Goal: Task Accomplishment & Management: Manage account settings

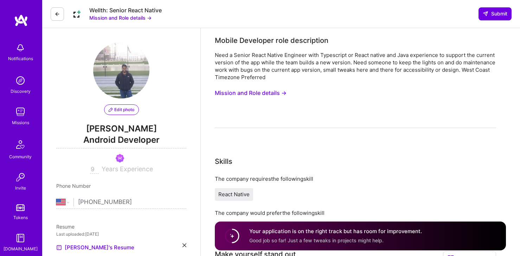
select select "US"
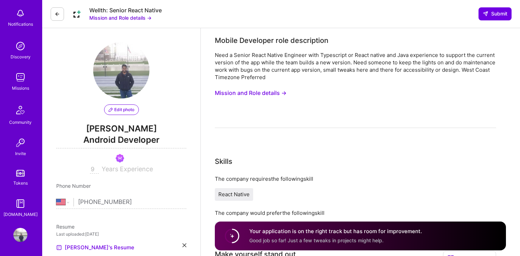
click at [23, 236] on img at bounding box center [20, 235] width 14 height 14
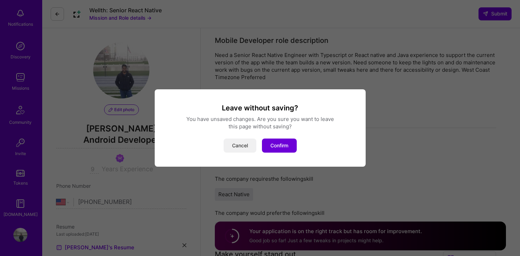
click at [244, 149] on button "Cancel" at bounding box center [240, 145] width 33 height 14
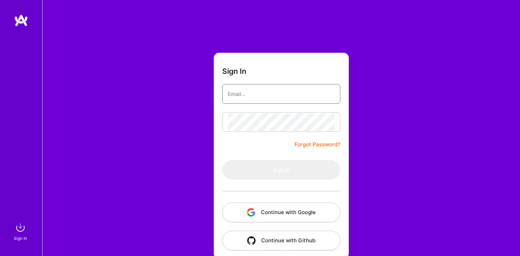
type input "[EMAIL_ADDRESS][DOMAIN_NAME]"
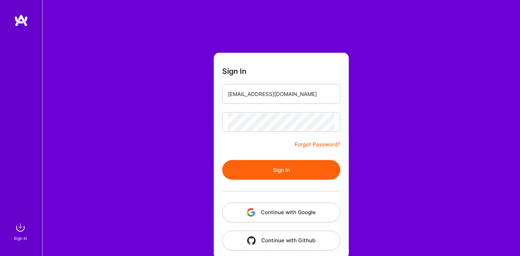
click at [268, 166] on button "Sign In" at bounding box center [281, 170] width 118 height 20
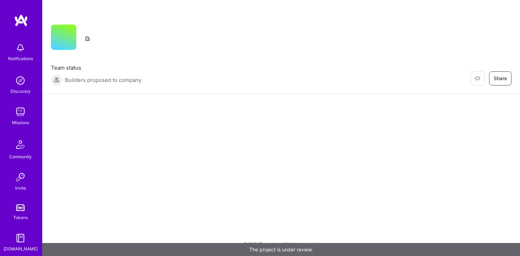
click at [13, 114] on img at bounding box center [20, 112] width 14 height 14
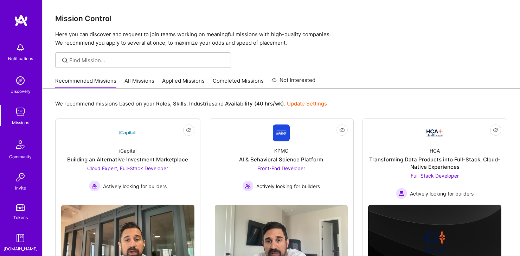
click at [232, 79] on link "Completed Missions" at bounding box center [238, 83] width 51 height 12
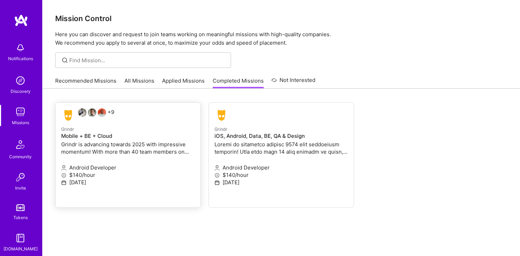
click at [93, 140] on div "Grindr Mobile + BE + Cloud Grindr is advancing towards 2025 with impressive mom…" at bounding box center [128, 141] width 134 height 32
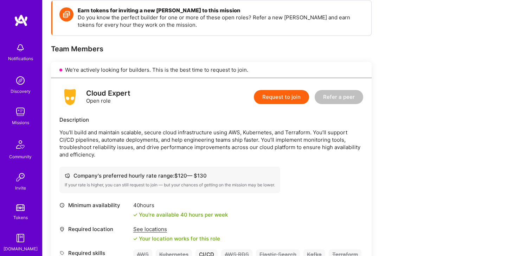
scroll to position [129, 0]
drag, startPoint x: 132, startPoint y: 93, endPoint x: 82, endPoint y: 93, distance: 50.3
click at [82, 93] on div "Cloud Expert Open role Request to join Refer a peer" at bounding box center [211, 96] width 304 height 21
drag, startPoint x: 175, startPoint y: 167, endPoint x: 232, endPoint y: 167, distance: 57.3
click at [232, 172] on div "Company's preferred hourly rate range: $ 120 — $ 130" at bounding box center [170, 175] width 210 height 7
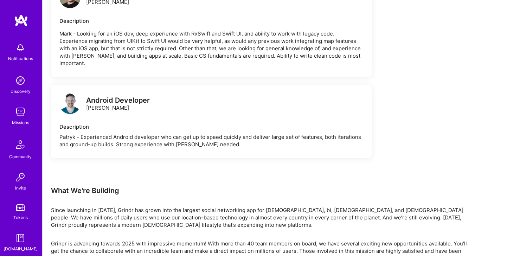
scroll to position [1471, 0]
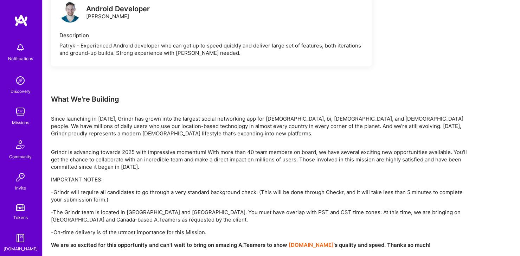
click at [20, 113] on img at bounding box center [20, 112] width 14 height 14
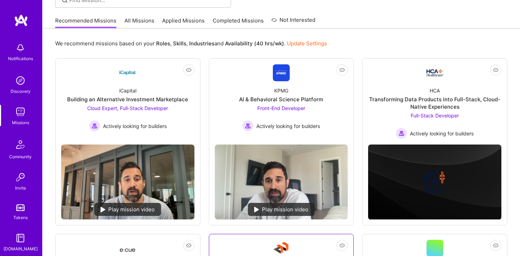
scroll to position [45, 0]
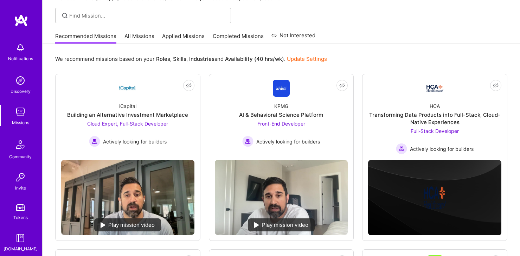
click at [141, 34] on link "All Missions" at bounding box center [139, 38] width 30 height 12
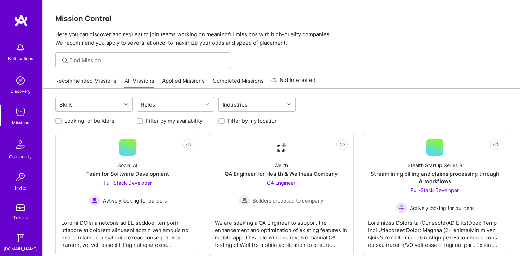
click at [172, 81] on link "Applied Missions" at bounding box center [183, 83] width 43 height 12
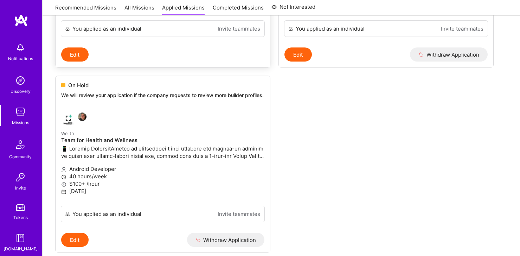
scroll to position [484, 0]
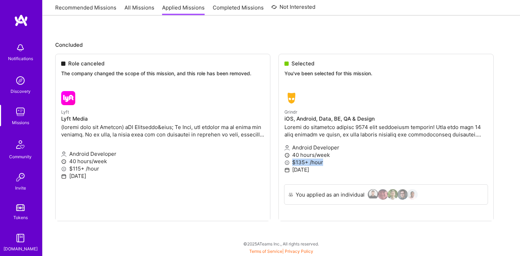
drag, startPoint x: 291, startPoint y: 164, endPoint x: 327, endPoint y: 164, distance: 36.6
click at [327, 164] on ul "Role canceled The company changed the scope of this mission, and this role has …" at bounding box center [281, 148] width 452 height 188
drag, startPoint x: 69, startPoint y: 167, endPoint x: 118, endPoint y: 167, distance: 49.2
click at [118, 167] on ul "Role canceled The company changed the scope of this mission, and this role has …" at bounding box center [281, 148] width 452 height 188
drag, startPoint x: 69, startPoint y: 61, endPoint x: 112, endPoint y: 62, distance: 43.2
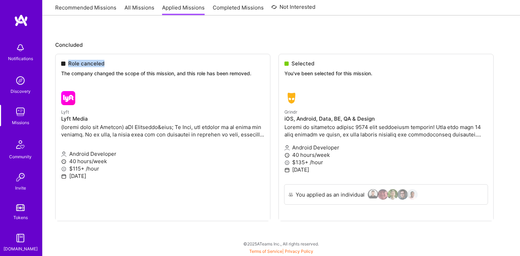
click at [112, 62] on ul "Role canceled The company changed the scope of this mission, and this role has …" at bounding box center [281, 148] width 452 height 188
drag, startPoint x: 76, startPoint y: 85, endPoint x: 76, endPoint y: 93, distance: 7.7
click at [76, 93] on ul "Role canceled The company changed the scope of this mission, and this role has …" at bounding box center [281, 148] width 452 height 188
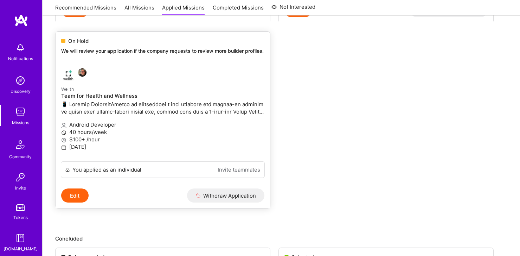
scroll to position [274, 0]
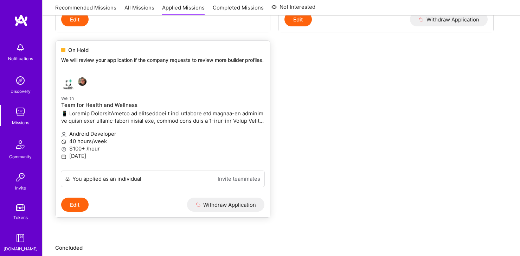
click at [73, 59] on p "We will review your application if the company requests to review more builder …" at bounding box center [162, 60] width 203 height 7
click at [73, 50] on span "On Hold" at bounding box center [78, 49] width 20 height 7
click at [108, 120] on p at bounding box center [162, 117] width 203 height 15
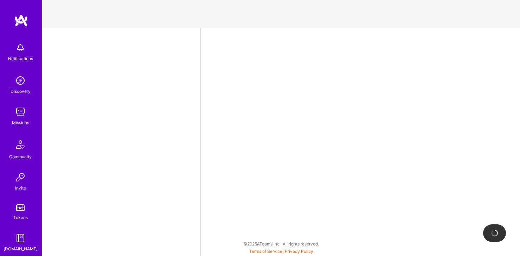
select select "US"
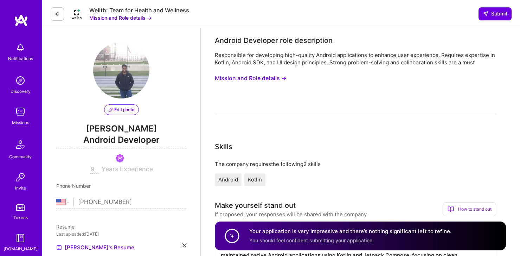
click at [276, 77] on button "Mission and Role details →" at bounding box center [251, 78] width 72 height 13
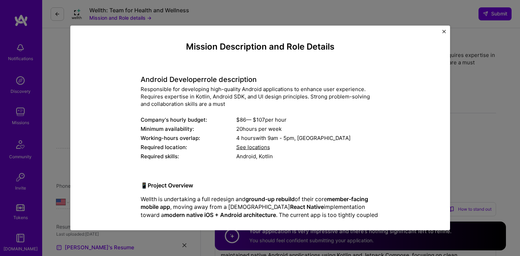
drag, startPoint x: 239, startPoint y: 120, endPoint x: 300, endPoint y: 120, distance: 61.2
click at [300, 120] on div "$ 86 — $ 107 per hour" at bounding box center [307, 119] width 143 height 7
drag, startPoint x: 164, startPoint y: 79, endPoint x: 251, endPoint y: 79, distance: 86.1
click at [251, 79] on h4 "Android Developer role description" at bounding box center [260, 79] width 239 height 8
drag, startPoint x: 234, startPoint y: 120, endPoint x: 303, endPoint y: 121, distance: 69.2
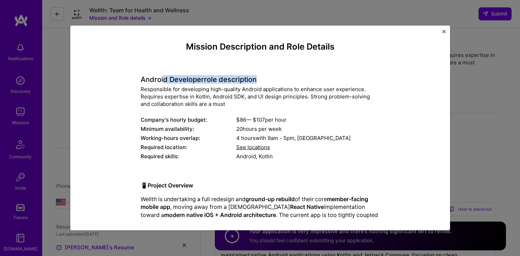
click at [303, 121] on div "Company's hourly budget: $ 86 — $ 107 per hour" at bounding box center [260, 119] width 239 height 7
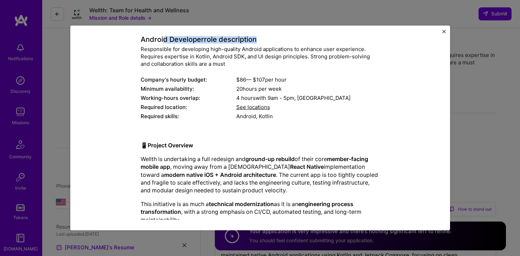
scroll to position [41, 0]
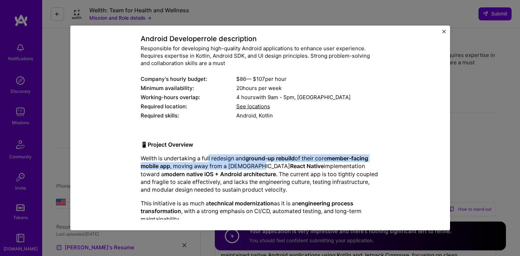
drag, startPoint x: 209, startPoint y: 156, endPoint x: 257, endPoint y: 164, distance: 48.9
click at [257, 164] on p "Wellth is undertaking a full redesign and ground-up rebuild of their core membe…" at bounding box center [260, 173] width 239 height 39
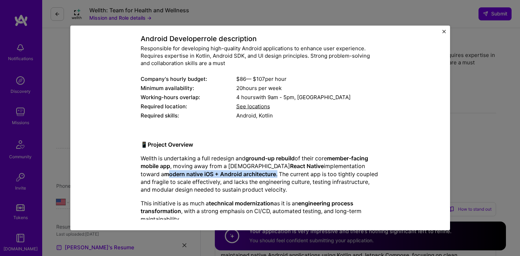
drag, startPoint x: 146, startPoint y: 176, endPoint x: 256, endPoint y: 176, distance: 110.0
click at [256, 176] on p "Wellth is undertaking a full redesign and ground-up rebuild of their core membe…" at bounding box center [260, 173] width 239 height 39
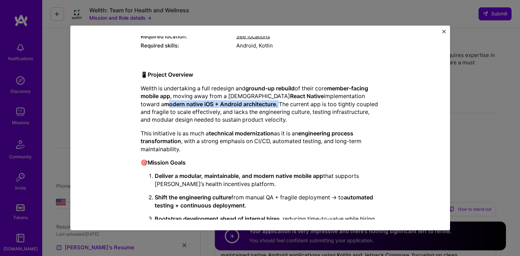
scroll to position [110, 0]
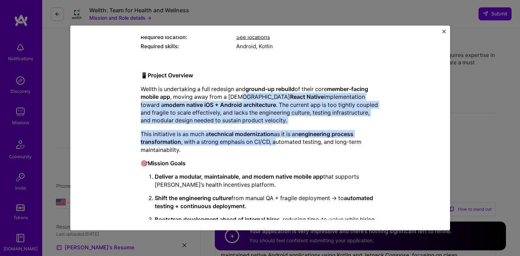
drag, startPoint x: 279, startPoint y: 93, endPoint x: 291, endPoint y: 142, distance: 50.1
click at [291, 142] on div "📱 Project Overview Wellth is undertaking a full redesign and ground-up rebuild …" at bounding box center [260, 244] width 239 height 346
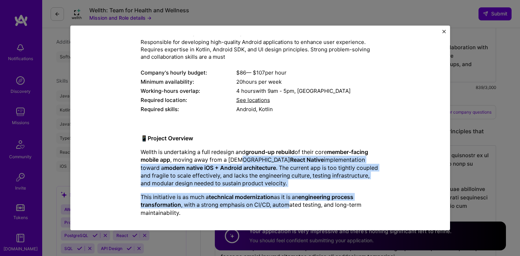
scroll to position [63, 0]
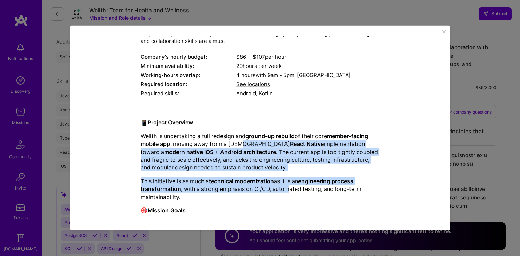
click at [204, 156] on p "Wellth is undertaking a full redesign and ground-up rebuild of their core membe…" at bounding box center [260, 151] width 239 height 39
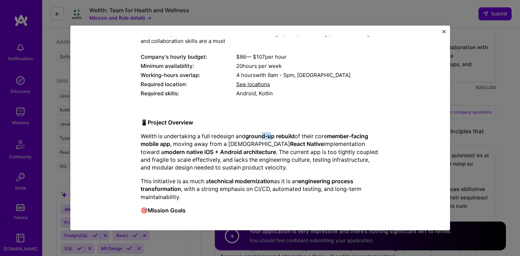
drag, startPoint x: 265, startPoint y: 137, endPoint x: 276, endPoint y: 138, distance: 11.6
click at [276, 138] on strong "ground-up rebuild" at bounding box center [269, 136] width 49 height 7
click at [240, 147] on p "Wellth is undertaking a full redesign and ground-up rebuild of their core membe…" at bounding box center [260, 151] width 239 height 39
drag, startPoint x: 138, startPoint y: 151, endPoint x: 268, endPoint y: 151, distance: 129.7
click at [269, 151] on div "Mission Description and Role Details Android Developer role description Respons…" at bounding box center [259, 224] width 347 height 491
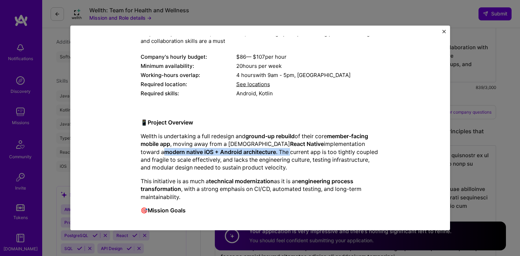
scroll to position [0, 0]
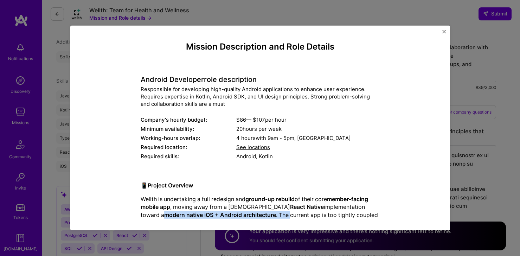
drag, startPoint x: 232, startPoint y: 120, endPoint x: 290, endPoint y: 120, distance: 58.3
click at [291, 120] on div "Company's hourly budget: $ 86 — $ 107 per hour" at bounding box center [260, 119] width 239 height 7
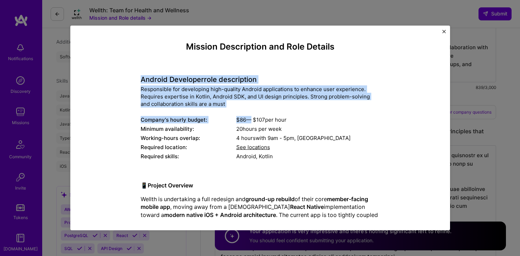
drag, startPoint x: 138, startPoint y: 81, endPoint x: 249, endPoint y: 118, distance: 116.4
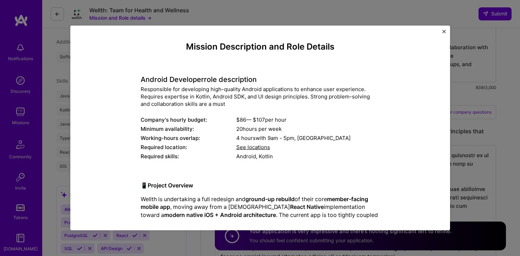
click at [254, 118] on div "$ 86 — $ 107 per hour" at bounding box center [307, 119] width 143 height 7
drag, startPoint x: 238, startPoint y: 120, endPoint x: 265, endPoint y: 120, distance: 26.7
click at [265, 120] on div "$ 86 — $ 107 per hour" at bounding box center [307, 119] width 143 height 7
click at [269, 121] on div "$ 86 — $ 107 per hour" at bounding box center [307, 119] width 143 height 7
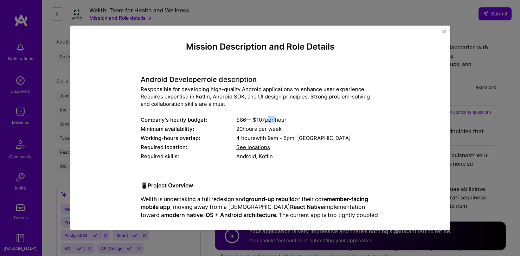
click at [444, 30] on img "Close" at bounding box center [444, 32] width 4 height 4
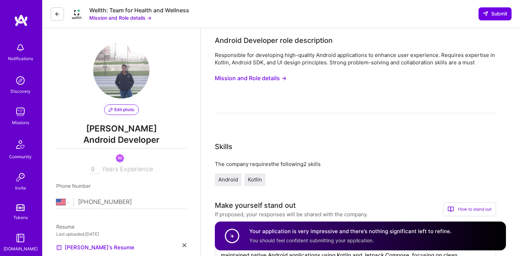
click at [59, 15] on icon at bounding box center [57, 14] width 6 height 6
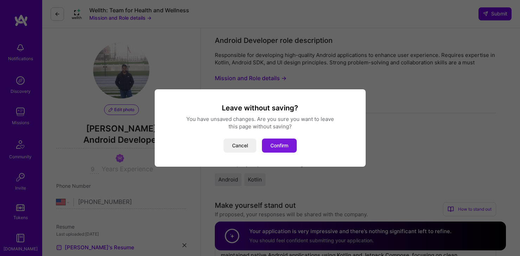
click at [281, 146] on button "Confirm" at bounding box center [279, 145] width 35 height 14
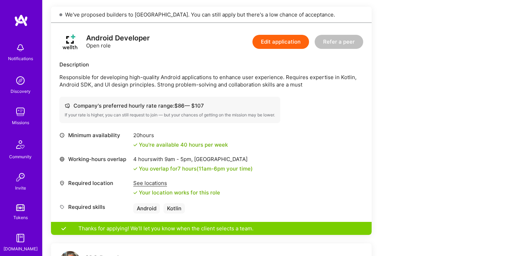
scroll to position [196, 0]
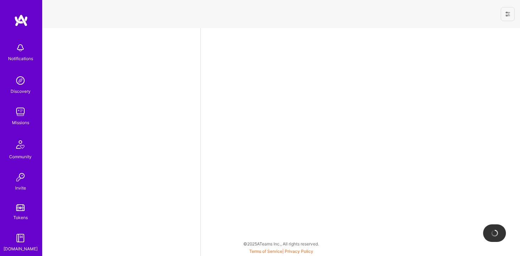
select select "US"
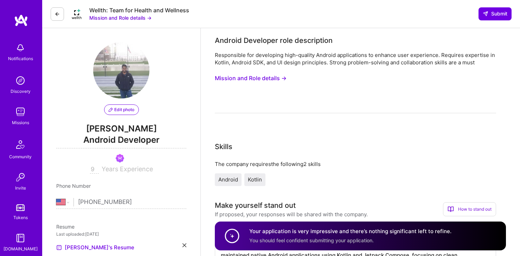
click at [60, 15] on button at bounding box center [57, 13] width 13 height 13
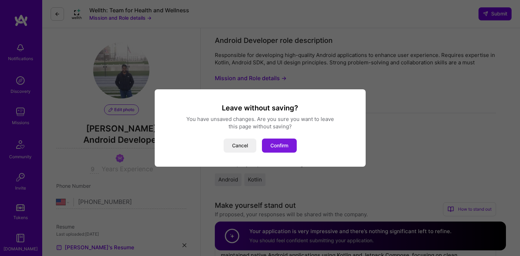
click at [286, 143] on button "Confirm" at bounding box center [279, 145] width 35 height 14
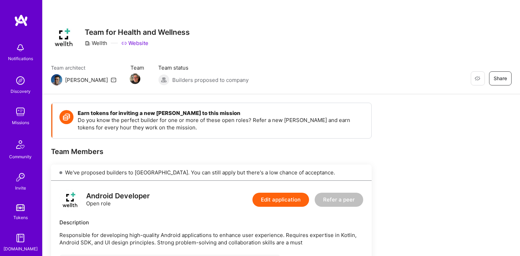
click at [17, 122] on div "Missions" at bounding box center [20, 122] width 17 height 7
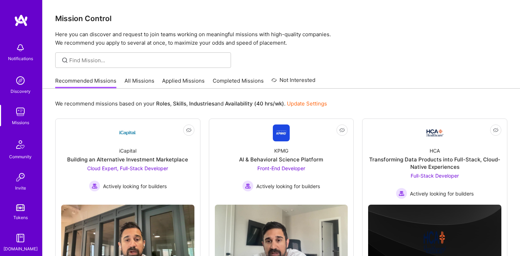
click at [179, 79] on link "Applied Missions" at bounding box center [183, 83] width 43 height 12
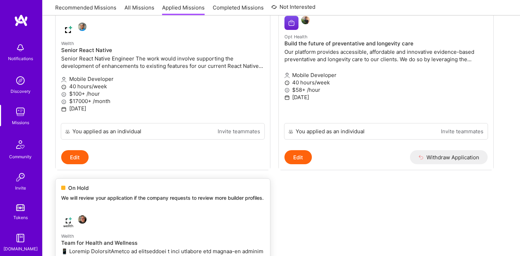
scroll to position [75, 0]
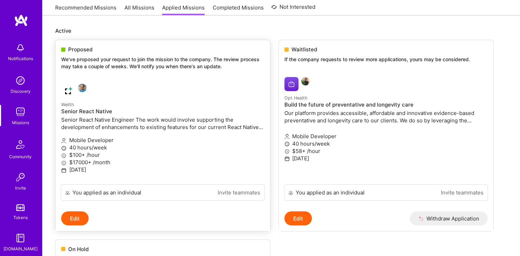
click at [98, 121] on p "Senior React Native Engineer The work would involve supporting the development …" at bounding box center [162, 123] width 203 height 15
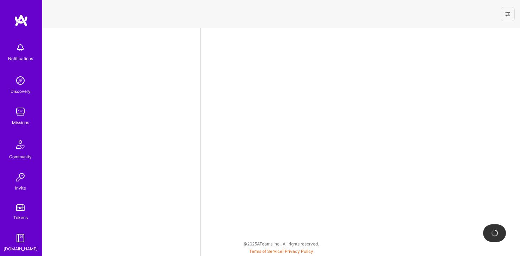
select select "US"
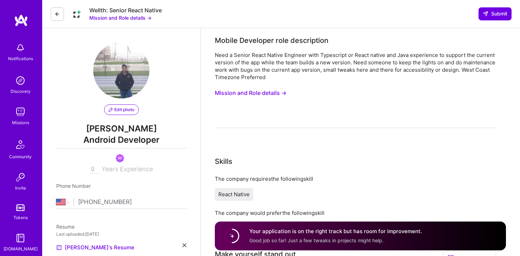
click at [107, 17] on button "Mission and Role details →" at bounding box center [120, 17] width 62 height 7
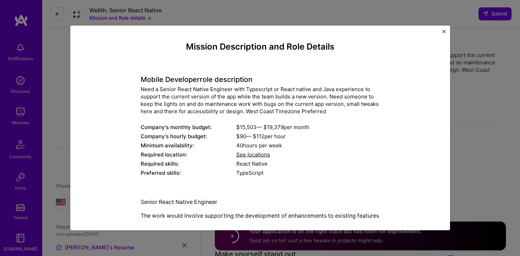
scroll to position [26, 0]
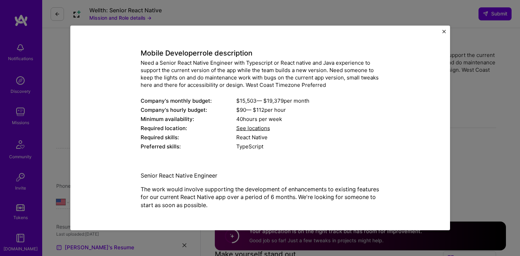
click at [439, 37] on div "Mission Description and Role Details Mobile Developer role description Need a S…" at bounding box center [260, 127] width 359 height 183
click at [440, 30] on div "Mission Description and Role Details Mobile Developer role description Need a S…" at bounding box center [260, 128] width 380 height 205
click at [444, 31] on img "Close" at bounding box center [444, 32] width 4 height 4
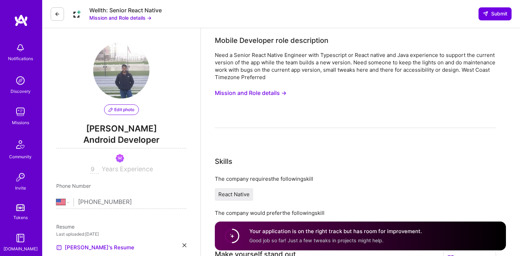
click at [272, 90] on button "Mission and Role details →" at bounding box center [251, 92] width 72 height 13
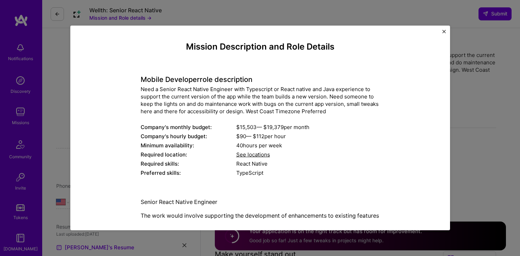
click at [444, 31] on img "Close" at bounding box center [444, 32] width 4 height 4
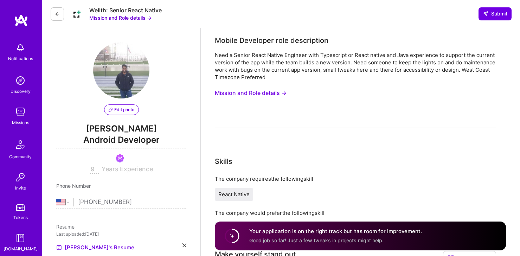
click at [77, 15] on img at bounding box center [77, 14] width 14 height 14
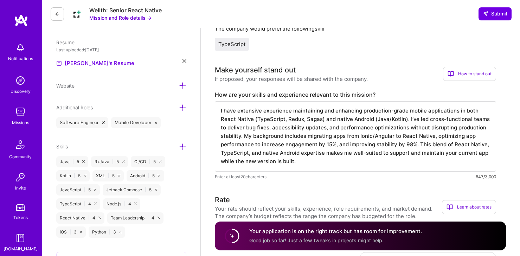
scroll to position [0, 0]
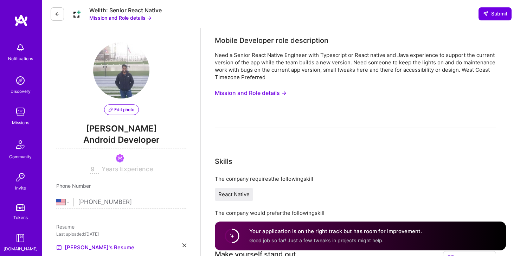
click at [78, 16] on img at bounding box center [77, 14] width 14 height 14
click at [107, 14] on button "Mission and Role details →" at bounding box center [120, 17] width 62 height 7
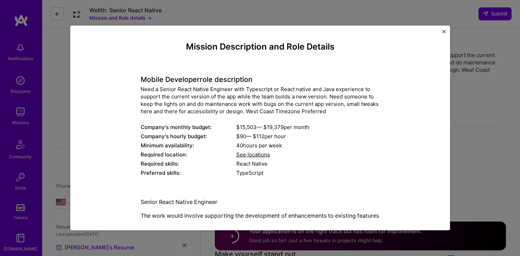
click at [122, 15] on div "Mission Description and Role Details Mobile Developer role description Need a S…" at bounding box center [260, 128] width 520 height 256
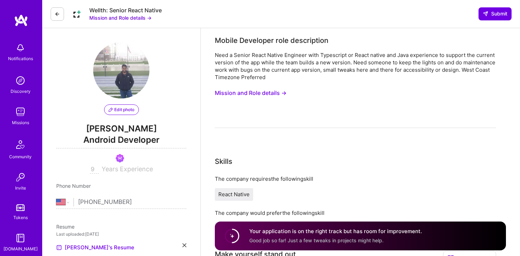
click at [122, 15] on button "Mission and Role details →" at bounding box center [120, 17] width 62 height 7
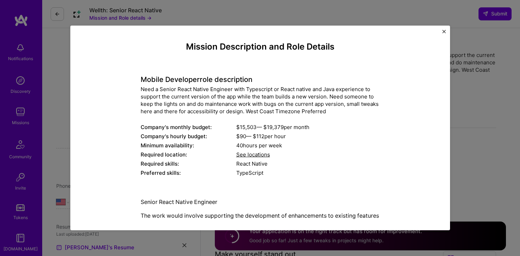
click at [250, 153] on span "See locations" at bounding box center [253, 154] width 34 height 7
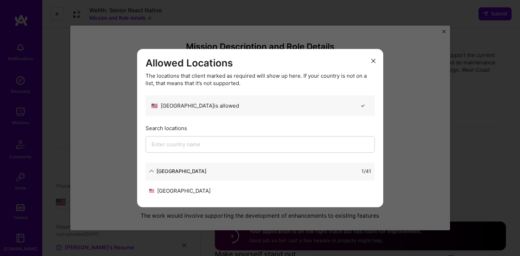
click at [373, 61] on icon "modal" at bounding box center [373, 61] width 4 height 4
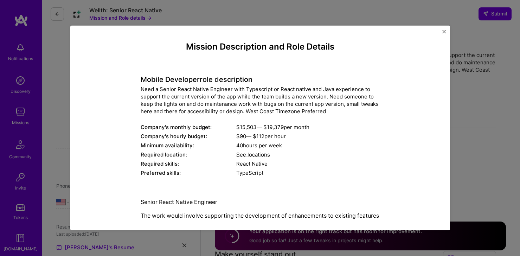
scroll to position [26, 0]
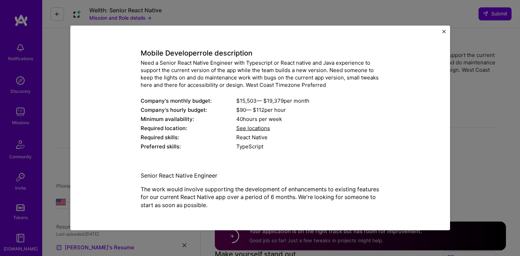
click at [366, 134] on div "React Native" at bounding box center [307, 137] width 143 height 7
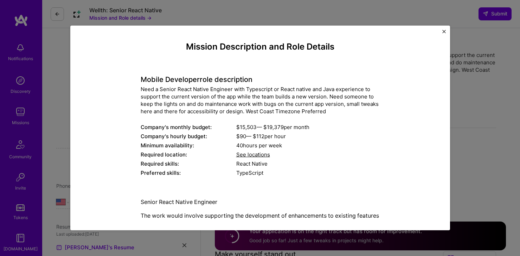
click at [445, 30] on img "Close" at bounding box center [444, 32] width 4 height 4
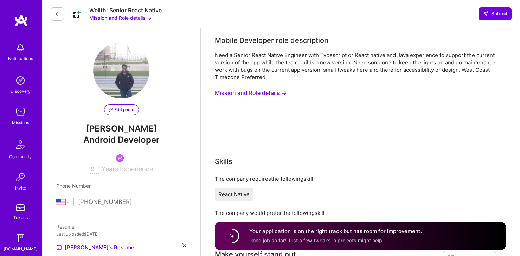
click at [62, 17] on button at bounding box center [57, 13] width 13 height 13
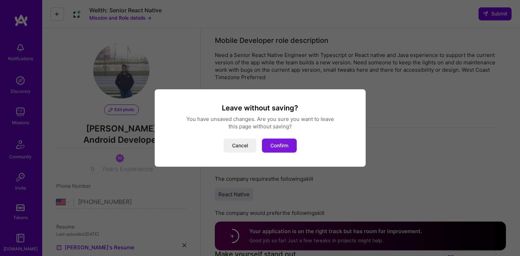
click at [282, 144] on button "Confirm" at bounding box center [279, 145] width 35 height 14
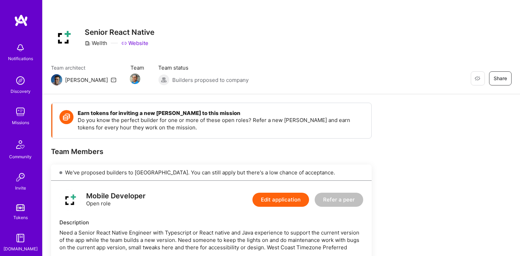
click at [21, 117] on img at bounding box center [20, 112] width 14 height 14
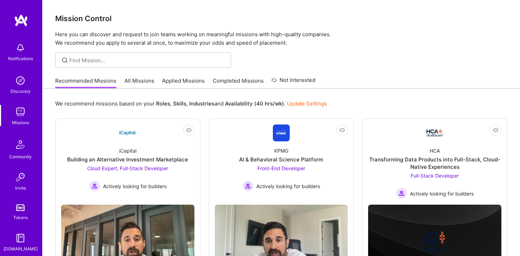
click at [156, 79] on div "Recommended Missions All Missions Applied Missions Completed Missions Not Inter…" at bounding box center [185, 80] width 260 height 15
click at [178, 78] on link "Applied Missions" at bounding box center [183, 83] width 43 height 12
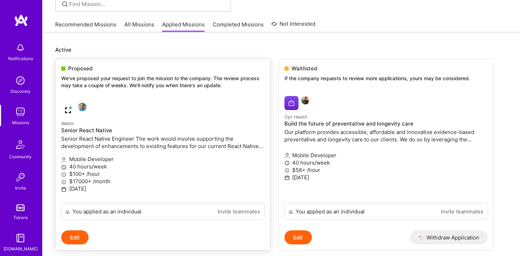
scroll to position [47, 0]
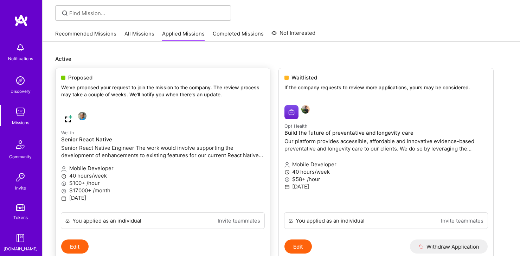
click at [186, 152] on p "Senior React Native Engineer The work would involve supporting the development …" at bounding box center [162, 151] width 203 height 15
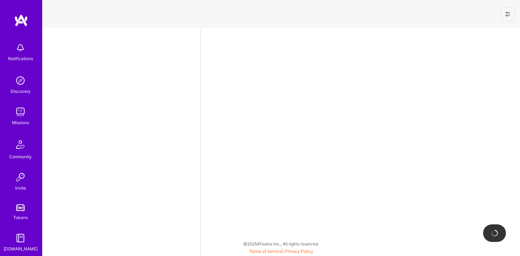
select select "US"
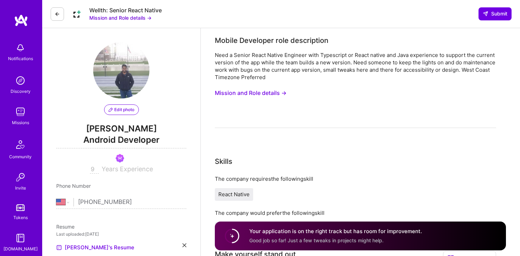
click at [261, 94] on button "Mission and Role details →" at bounding box center [251, 92] width 72 height 13
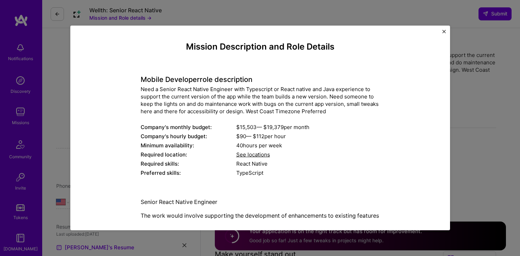
drag, startPoint x: 237, startPoint y: 136, endPoint x: 272, endPoint y: 137, distance: 34.5
click at [272, 137] on div "$ 90 — $ 112 per hour" at bounding box center [307, 136] width 143 height 7
drag, startPoint x: 146, startPoint y: 202, endPoint x: 232, endPoint y: 203, distance: 85.8
click at [232, 203] on p "Senior React Native Engineer" at bounding box center [260, 202] width 239 height 8
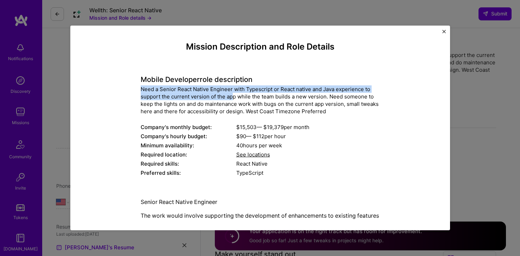
drag, startPoint x: 142, startPoint y: 92, endPoint x: 233, endPoint y: 94, distance: 91.4
click at [233, 94] on div "Need a Senior React Native Engineer with Typescript or React native and Java ex…" at bounding box center [260, 100] width 239 height 30
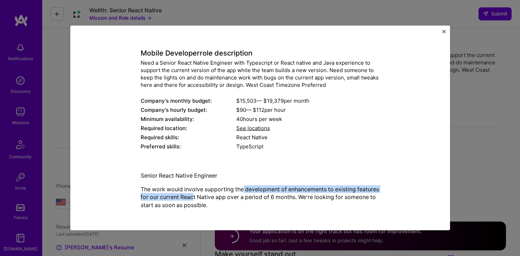
drag, startPoint x: 243, startPoint y: 190, endPoint x: 215, endPoint y: 195, distance: 27.4
click at [215, 195] on p "The work would involve supporting the development of enhancements to existing f…" at bounding box center [260, 197] width 239 height 24
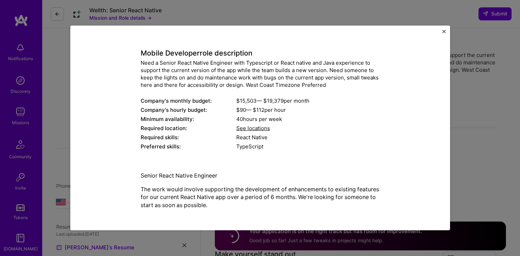
click at [215, 195] on p "The work would involve supporting the development of enhancements to existing f…" at bounding box center [260, 197] width 239 height 24
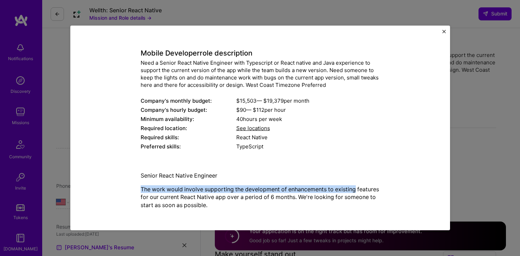
drag, startPoint x: 142, startPoint y: 186, endPoint x: 357, endPoint y: 191, distance: 215.5
click at [357, 191] on p "The work would involve supporting the development of enhancements to existing f…" at bounding box center [260, 197] width 239 height 24
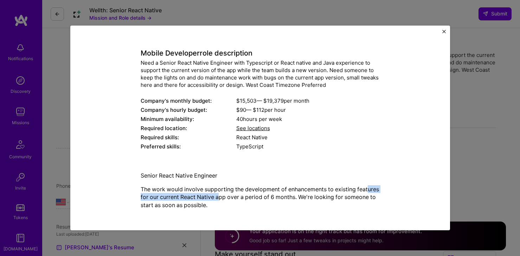
drag, startPoint x: 151, startPoint y: 194, endPoint x: 244, endPoint y: 197, distance: 93.2
click at [244, 196] on p "The work would involve supporting the development of enhancements to existing f…" at bounding box center [260, 197] width 239 height 24
drag, startPoint x: 272, startPoint y: 193, endPoint x: 318, endPoint y: 194, distance: 46.8
click at [319, 194] on p "The work would involve supporting the development of enhancements to existing f…" at bounding box center [260, 197] width 239 height 24
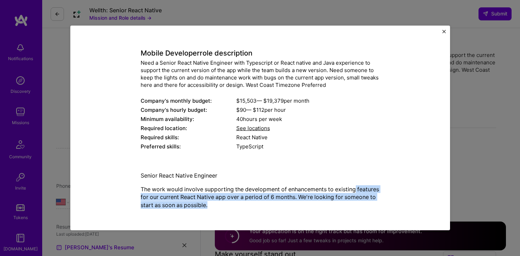
drag, startPoint x: 361, startPoint y: 191, endPoint x: 252, endPoint y: 204, distance: 109.0
click at [252, 204] on p "The work would involve supporting the development of enhancements to existing f…" at bounding box center [260, 197] width 239 height 24
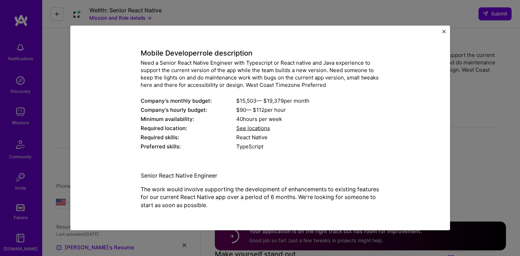
click at [443, 28] on div "Mission Description and Role Details Mobile Developer role description Need a S…" at bounding box center [260, 128] width 380 height 205
click at [443, 31] on img "Close" at bounding box center [444, 32] width 4 height 4
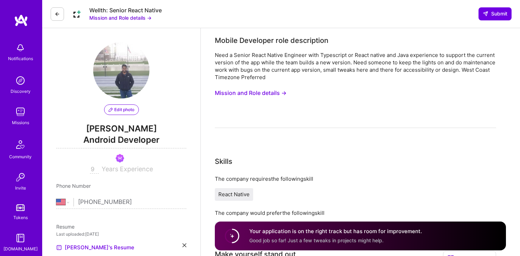
click at [45, 20] on div "Wellth: Senior React Native Mission and Role details → Submit" at bounding box center [281, 14] width 478 height 28
click at [55, 11] on icon at bounding box center [57, 14] width 6 height 6
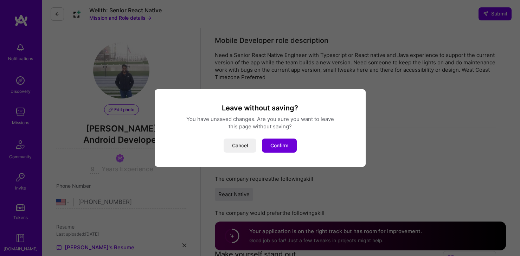
click at [294, 153] on div "Leave without saving? You have unsaved changes. Are you sure you want to leave …" at bounding box center [260, 127] width 211 height 77
click at [284, 148] on button "Confirm" at bounding box center [279, 145] width 35 height 14
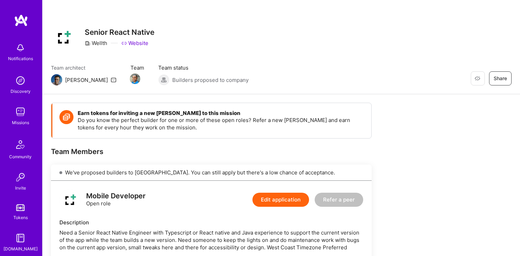
click at [25, 104] on div "Notifications Discovery Missions Community Invite Tokens [DOMAIN_NAME]" at bounding box center [21, 145] width 42 height 213
click at [25, 111] on img at bounding box center [20, 112] width 14 height 14
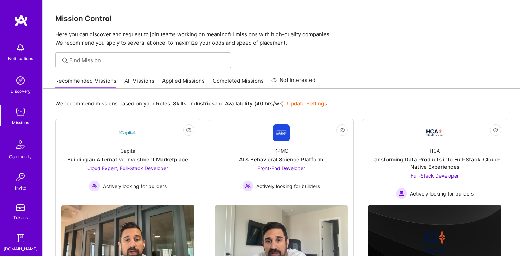
click at [188, 80] on link "Applied Missions" at bounding box center [183, 83] width 43 height 12
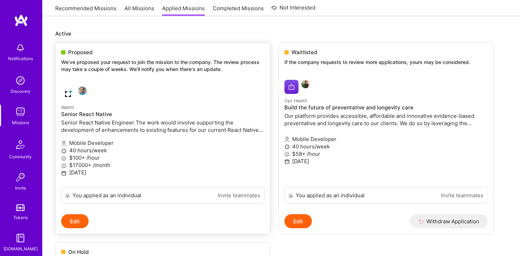
scroll to position [83, 0]
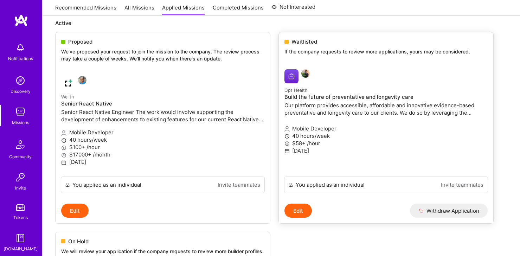
click at [317, 96] on h4 "Build the future of preventative and longevity care" at bounding box center [385, 97] width 203 height 6
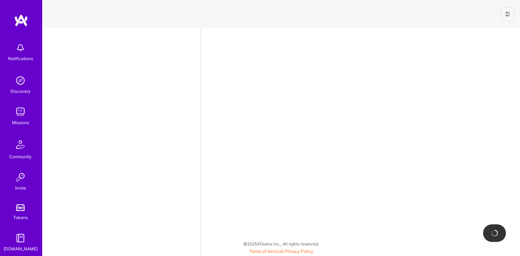
select select "US"
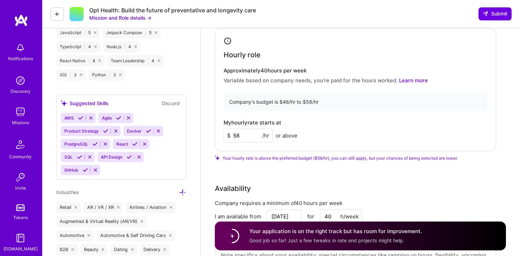
scroll to position [376, 0]
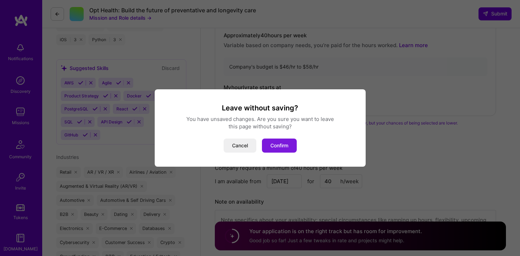
click at [279, 144] on button "Confirm" at bounding box center [279, 145] width 35 height 14
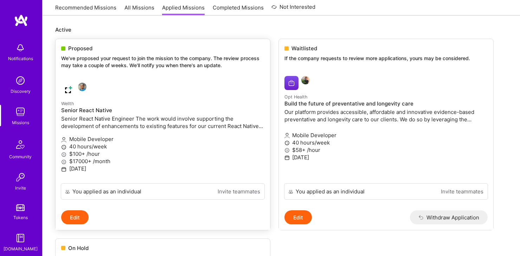
scroll to position [102, 0]
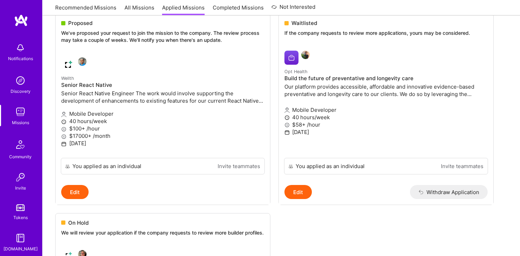
click at [25, 114] on img at bounding box center [20, 112] width 14 height 14
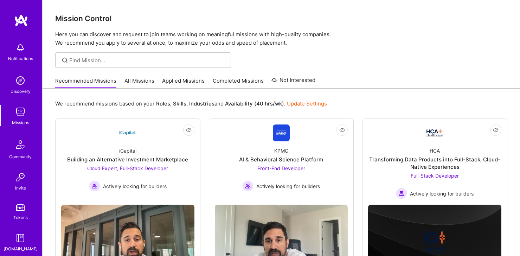
click at [25, 142] on img at bounding box center [20, 144] width 17 height 17
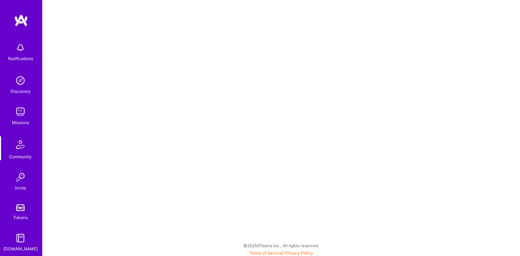
click at [25, 147] on img at bounding box center [20, 144] width 17 height 17
click at [22, 146] on img at bounding box center [20, 144] width 17 height 17
click at [24, 183] on img at bounding box center [20, 177] width 14 height 14
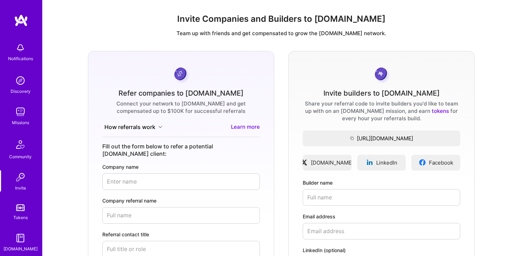
click at [22, 207] on img at bounding box center [20, 207] width 8 height 7
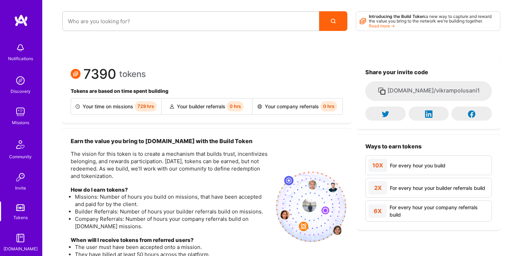
click at [23, 146] on img at bounding box center [20, 144] width 17 height 17
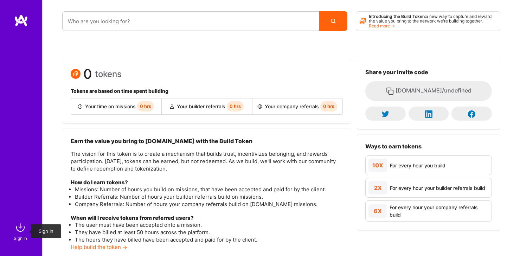
click at [20, 228] on img at bounding box center [20, 227] width 14 height 14
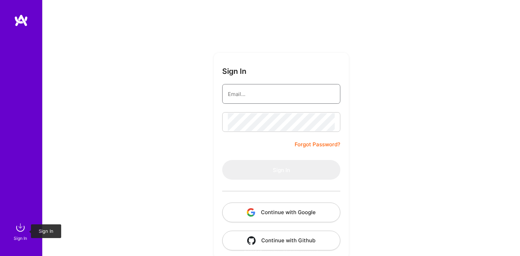
type input "meetatvikram@gmail.com"
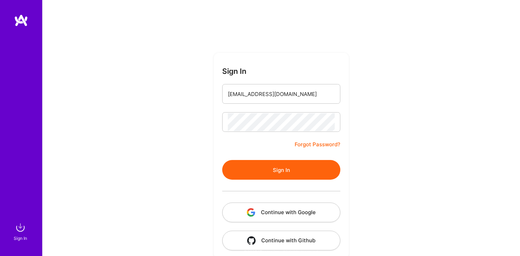
click at [253, 168] on button "Sign In" at bounding box center [281, 170] width 118 height 20
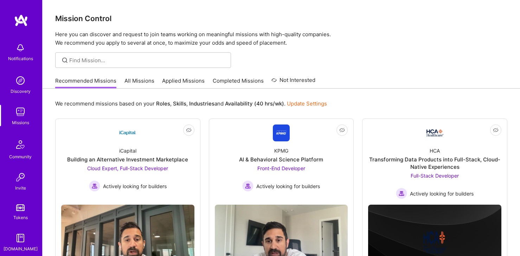
click at [20, 150] on img at bounding box center [20, 144] width 17 height 17
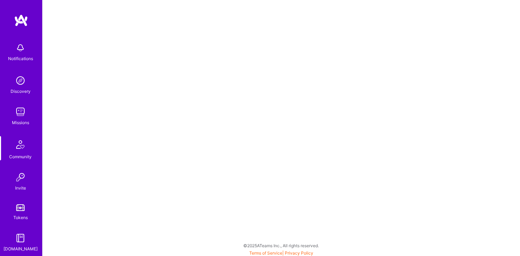
click at [20, 117] on img at bounding box center [20, 112] width 14 height 14
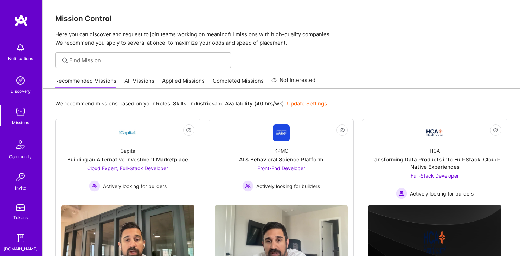
click at [23, 182] on img at bounding box center [20, 177] width 14 height 14
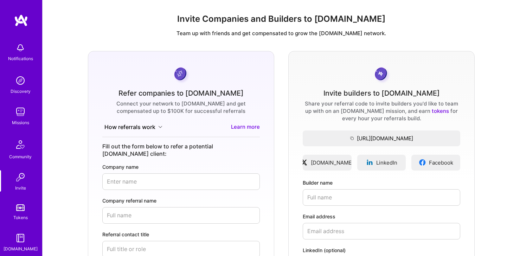
click at [23, 206] on img at bounding box center [20, 207] width 8 height 7
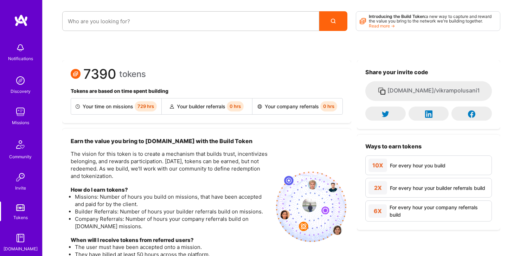
click at [24, 85] on img at bounding box center [20, 80] width 14 height 14
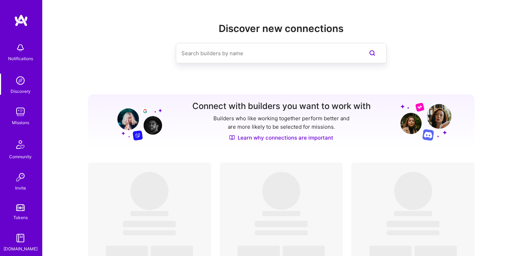
click at [21, 49] on img at bounding box center [20, 48] width 14 height 14
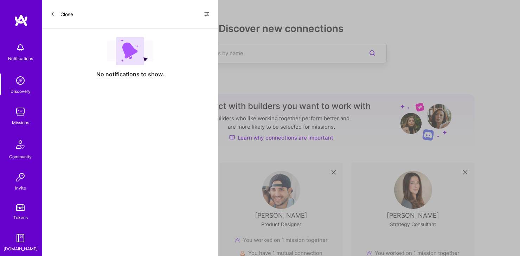
click at [206, 7] on div "Close Show all notifications Show unread notifications only" at bounding box center [130, 14] width 176 height 28
click at [206, 10] on button at bounding box center [207, 14] width 6 height 9
click at [193, 31] on div "Show all notifications" at bounding box center [164, 29] width 91 height 14
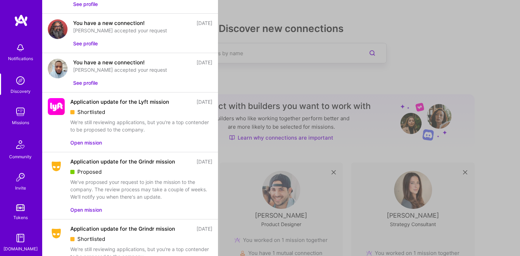
scroll to position [307, 0]
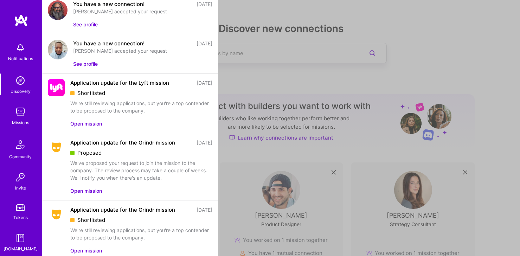
click at [137, 176] on div "We've proposed your request to join the mission to the company. The review proc…" at bounding box center [141, 170] width 142 height 22
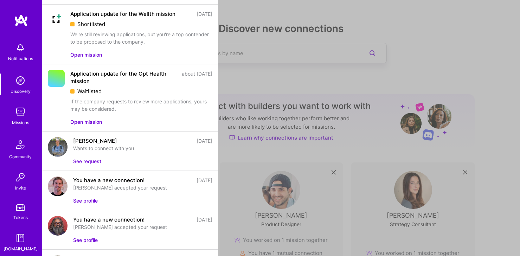
scroll to position [87, 0]
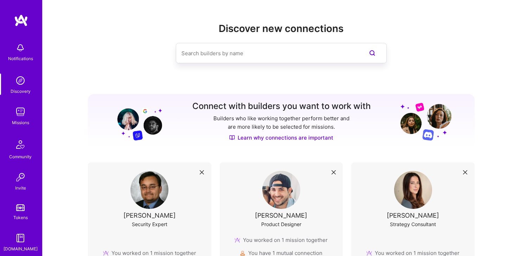
click at [18, 47] on div "Notifications Discovery Missions Community Invite Tokens [DOMAIN_NAME]" at bounding box center [21, 145] width 42 height 213
click at [23, 82] on img at bounding box center [20, 80] width 14 height 14
click at [20, 86] on img at bounding box center [20, 80] width 14 height 14
click at [20, 115] on img at bounding box center [20, 112] width 14 height 14
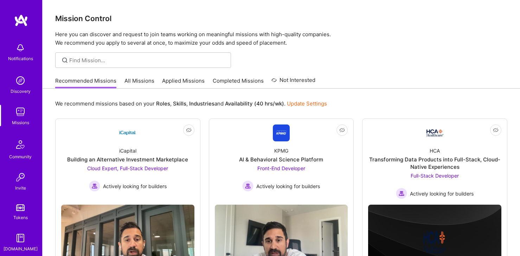
scroll to position [34, 0]
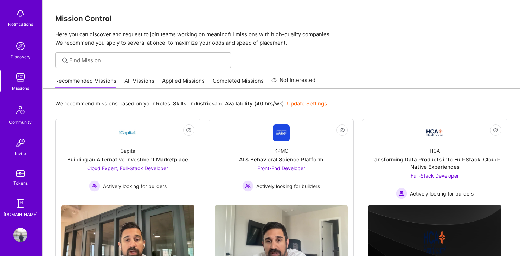
click at [24, 147] on img at bounding box center [20, 143] width 14 height 14
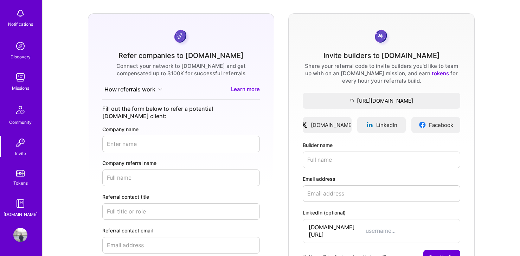
scroll to position [38, 0]
click at [19, 175] on img at bounding box center [20, 173] width 8 height 7
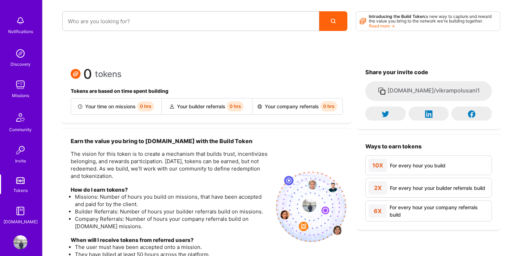
scroll to position [31, 0]
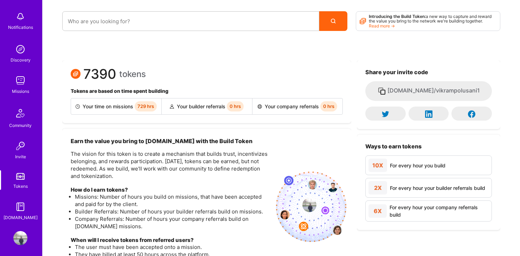
click at [21, 146] on img at bounding box center [20, 146] width 14 height 14
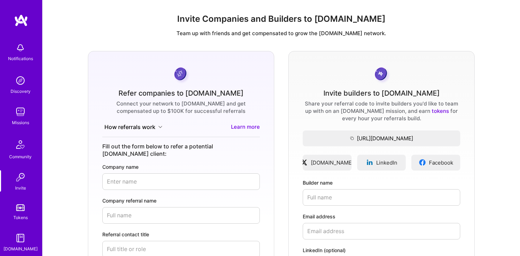
click at [23, 149] on img at bounding box center [20, 144] width 17 height 17
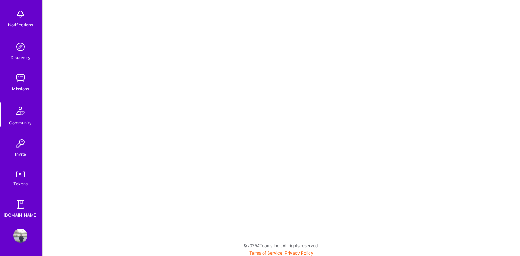
scroll to position [34, 0]
click at [22, 205] on img at bounding box center [20, 203] width 14 height 14
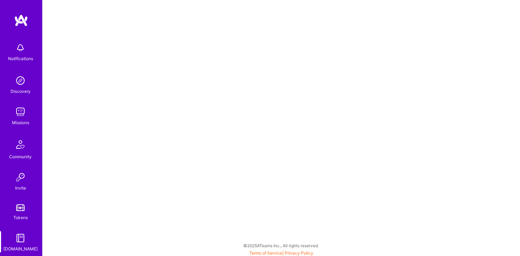
click at [20, 148] on img at bounding box center [20, 144] width 17 height 17
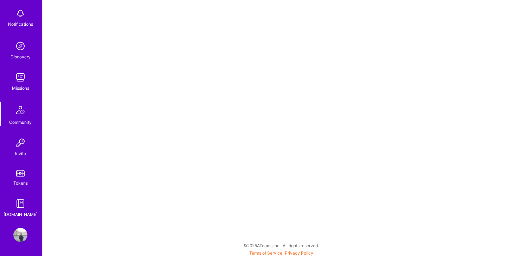
click at [23, 237] on img at bounding box center [20, 235] width 14 height 14
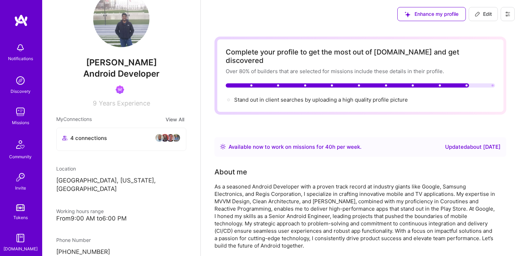
scroll to position [28, 0]
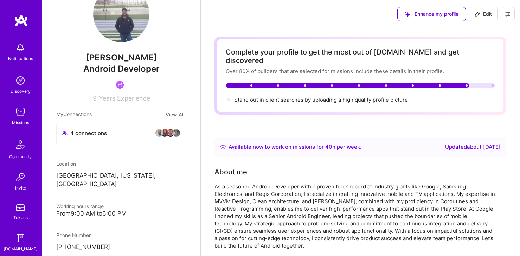
click at [166, 131] on img at bounding box center [165, 133] width 8 height 8
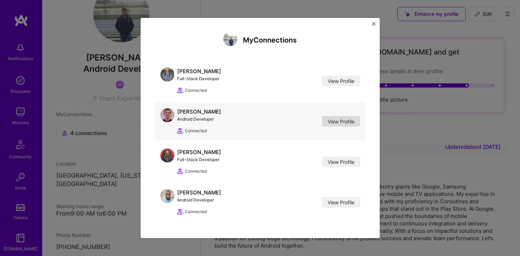
click at [344, 120] on link "View Profile" at bounding box center [341, 121] width 38 height 11
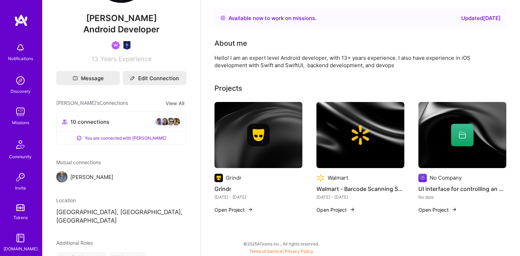
scroll to position [90, 0]
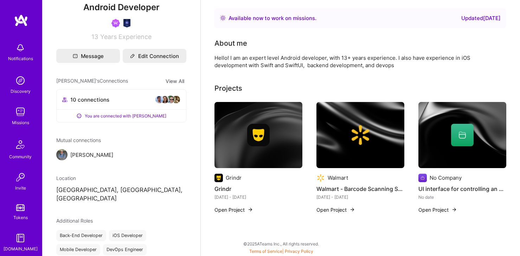
click at [21, 23] on img at bounding box center [21, 20] width 14 height 13
